Goal: Information Seeking & Learning: Learn about a topic

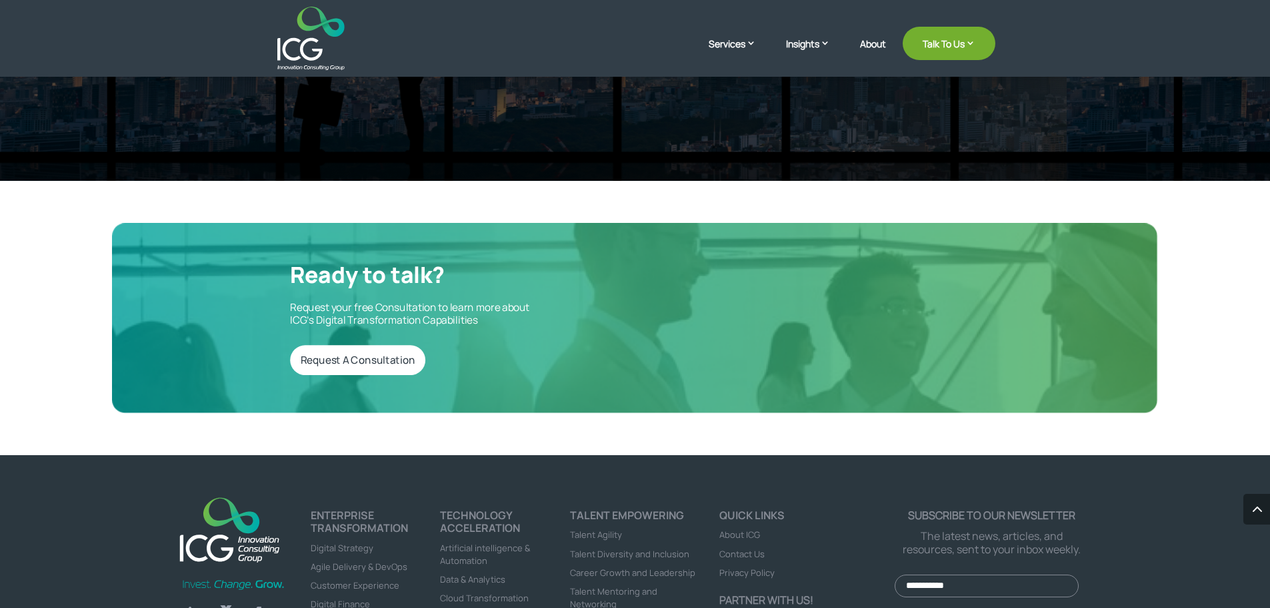
scroll to position [4468, 0]
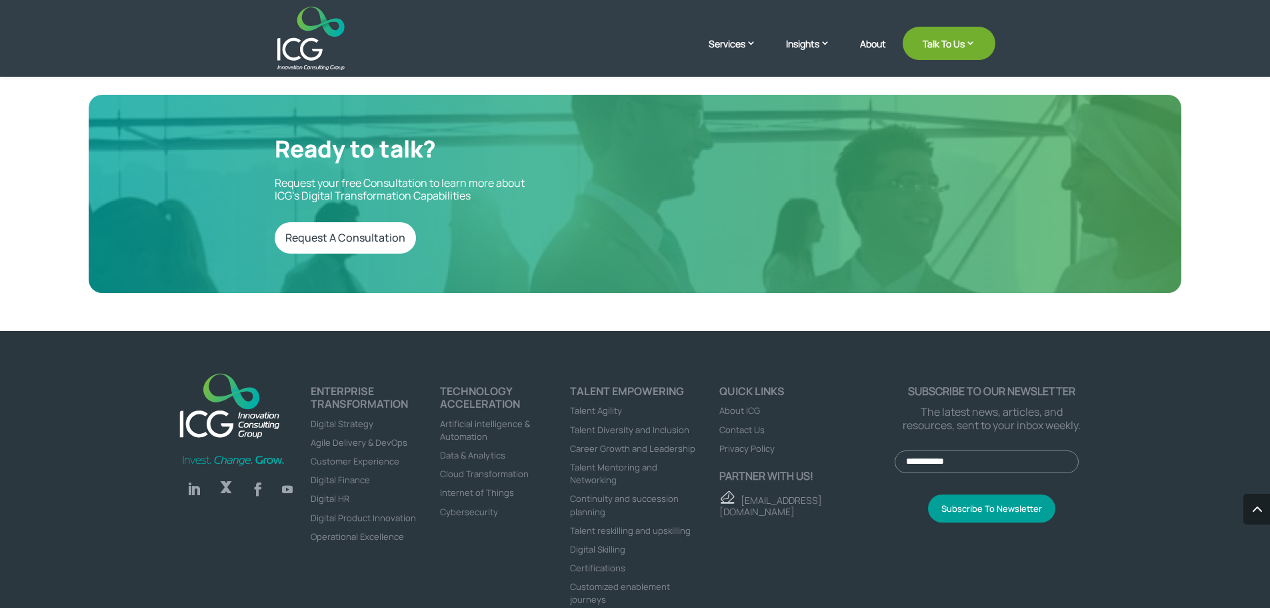
click at [750, 404] on span "About ICG" at bounding box center [740, 410] width 41 height 12
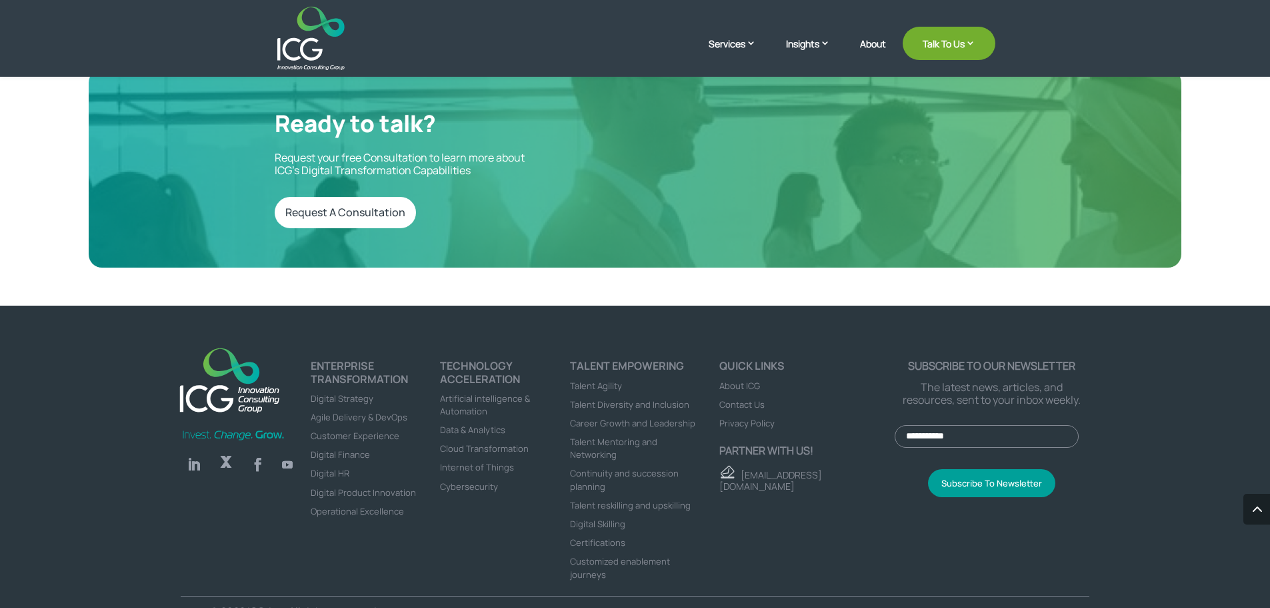
scroll to position [3716, 0]
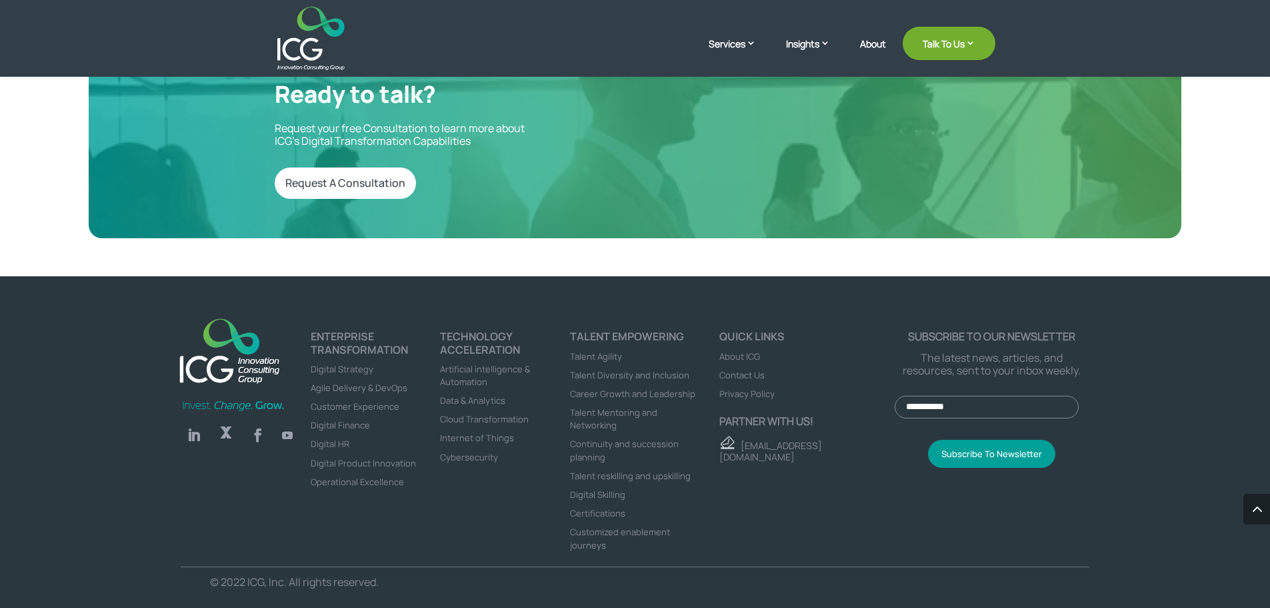
click at [608, 507] on span "Certifications" at bounding box center [597, 513] width 55 height 12
